Goal: Transaction & Acquisition: Purchase product/service

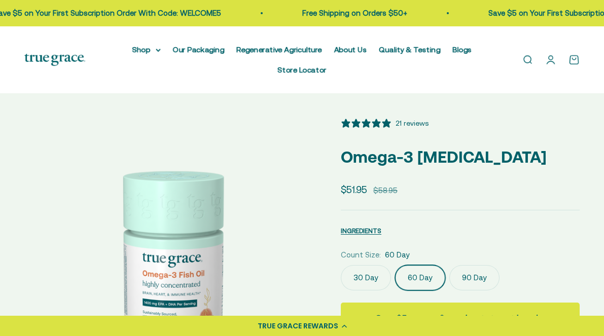
select select "3"
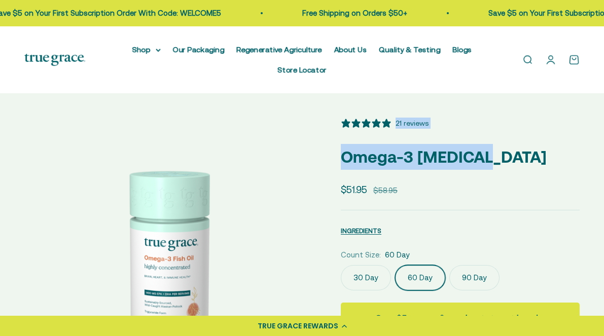
drag, startPoint x: 479, startPoint y: 140, endPoint x: 328, endPoint y: 140, distance: 150.6
copy div "Zoom Go to item 1 Go to item 2 Go to item 3 Go to item 4 Go to item 5 Go to ite…"
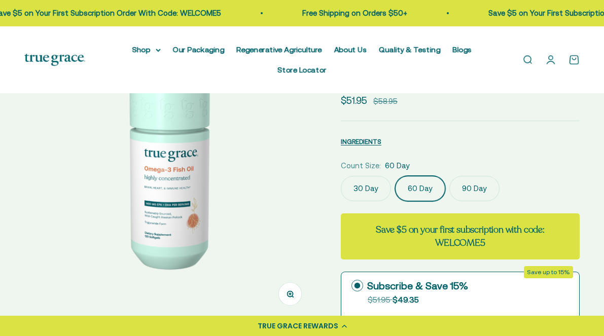
scroll to position [132, 0]
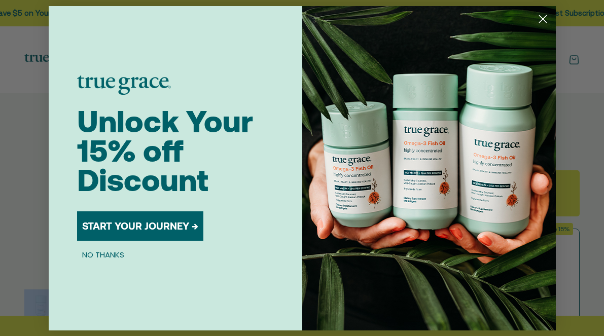
click at [543, 20] on circle "Close dialog" at bounding box center [542, 18] width 17 height 17
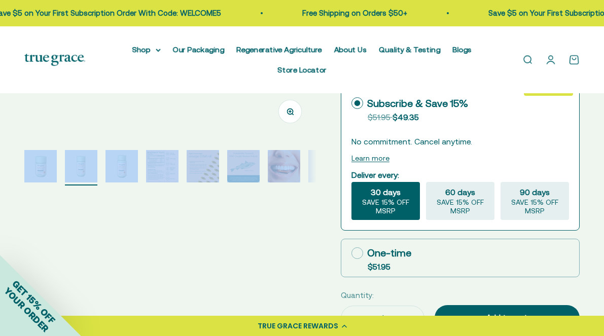
scroll to position [290, 0]
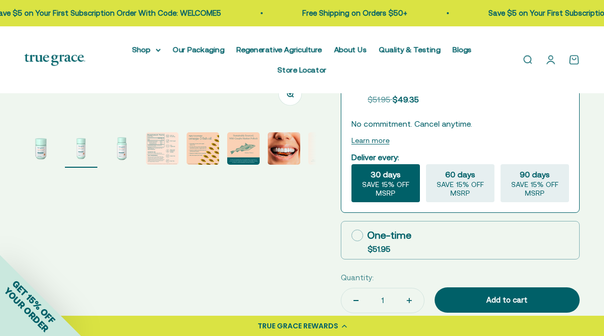
click at [360, 230] on icon at bounding box center [357, 236] width 12 height 12
click at [351, 235] on input "One-time $51.95" at bounding box center [351, 235] width 1 height 1
radio input "true"
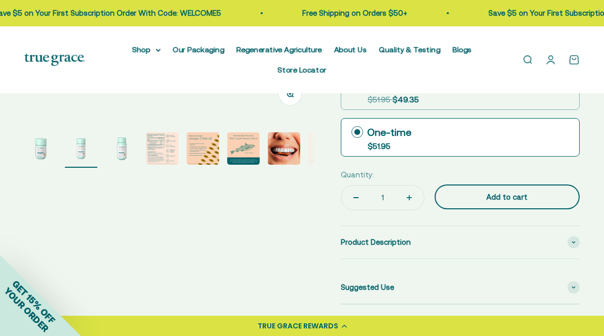
click at [485, 191] on div "Add to cart" at bounding box center [507, 197] width 104 height 12
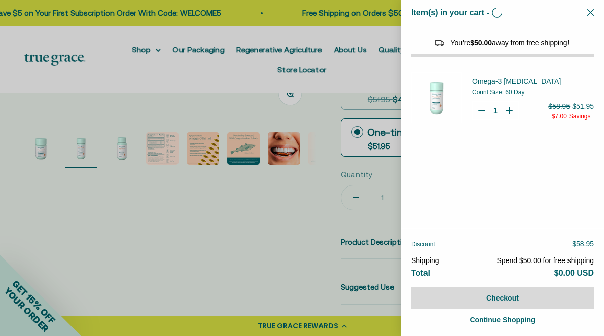
click at [240, 111] on div at bounding box center [302, 168] width 604 height 336
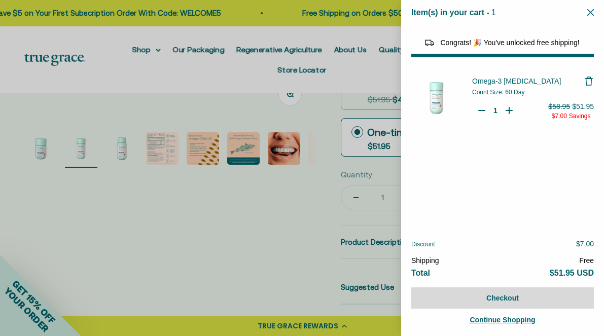
click at [117, 49] on div at bounding box center [302, 168] width 604 height 336
select select "44878154563798"
select select "40058346897600"
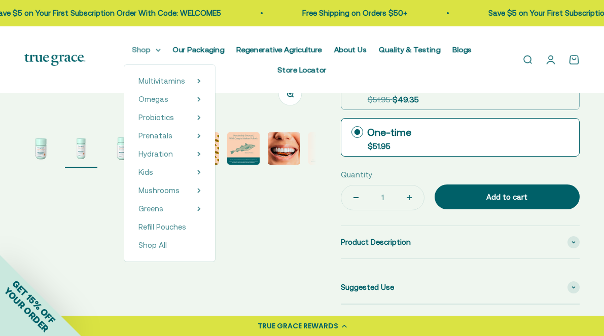
click at [132, 51] on summary "Shop" at bounding box center [146, 50] width 28 height 12
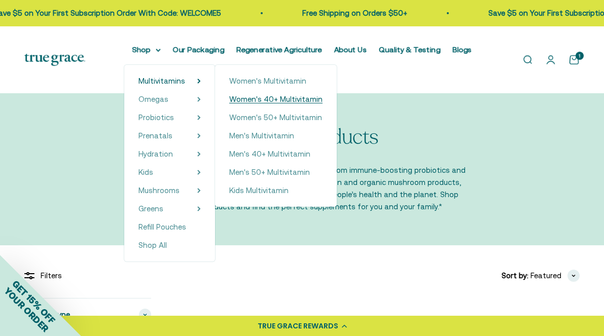
click at [234, 98] on span "Women's 40+ Multivitamin" at bounding box center [275, 99] width 93 height 9
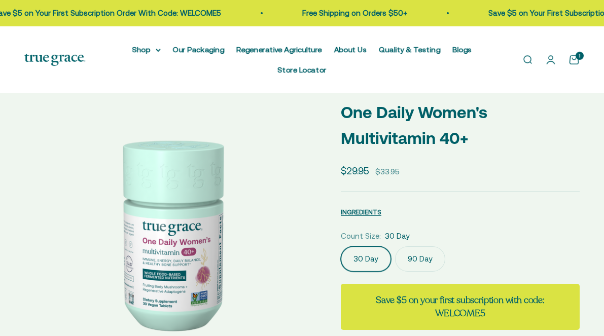
select select "3"
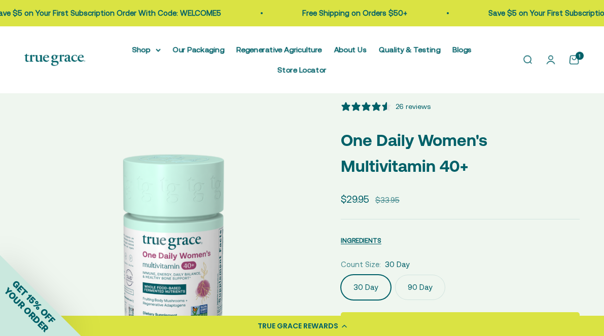
scroll to position [292, 0]
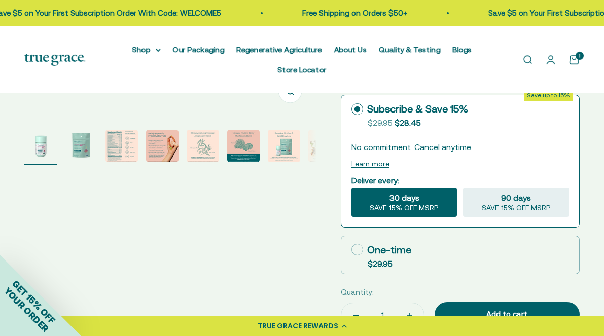
click at [114, 130] on img "Go to item 3" at bounding box center [121, 146] width 32 height 32
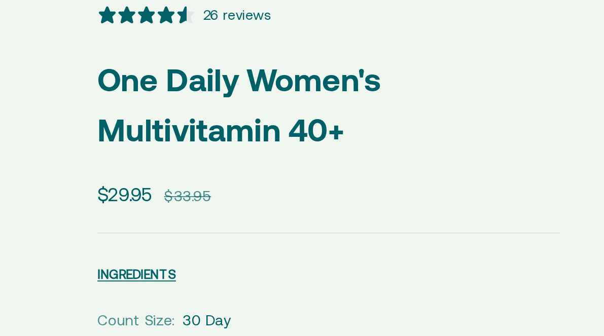
scroll to position [4, 0]
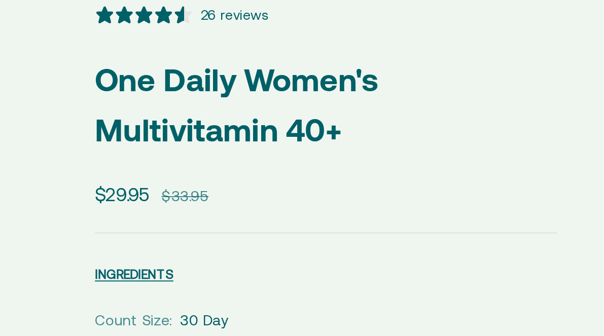
drag, startPoint x: 436, startPoint y: 277, endPoint x: 658, endPoint y: 279, distance: 222.1
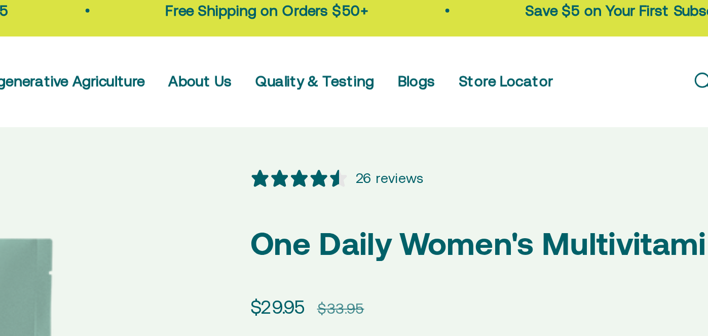
scroll to position [0, 0]
